Goal: Information Seeking & Learning: Learn about a topic

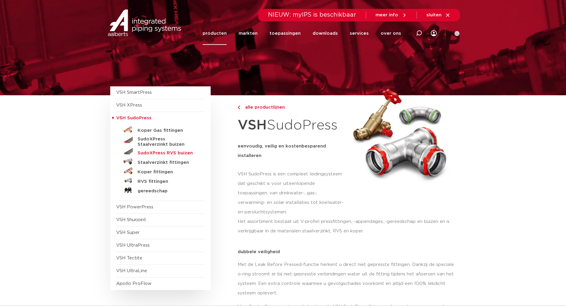
click at [169, 153] on h5 "SudoXPress RVS buizen" at bounding box center [166, 153] width 59 height 5
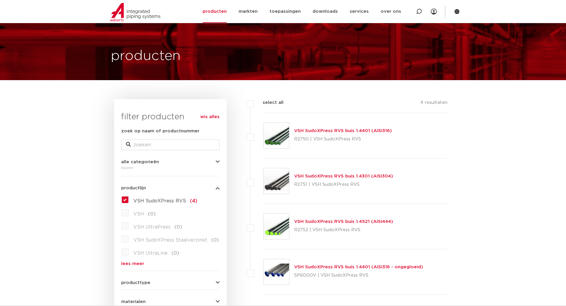
scroll to position [30, 0]
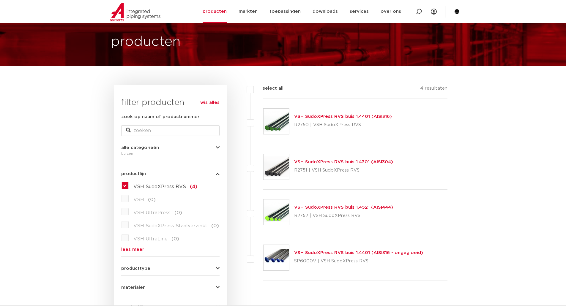
click at [355, 163] on link "VSH SudoXPress RVS buis 1.4301 (AISI304)" at bounding box center [343, 162] width 99 height 4
